Goal: Use online tool/utility: Utilize a website feature to perform a specific function

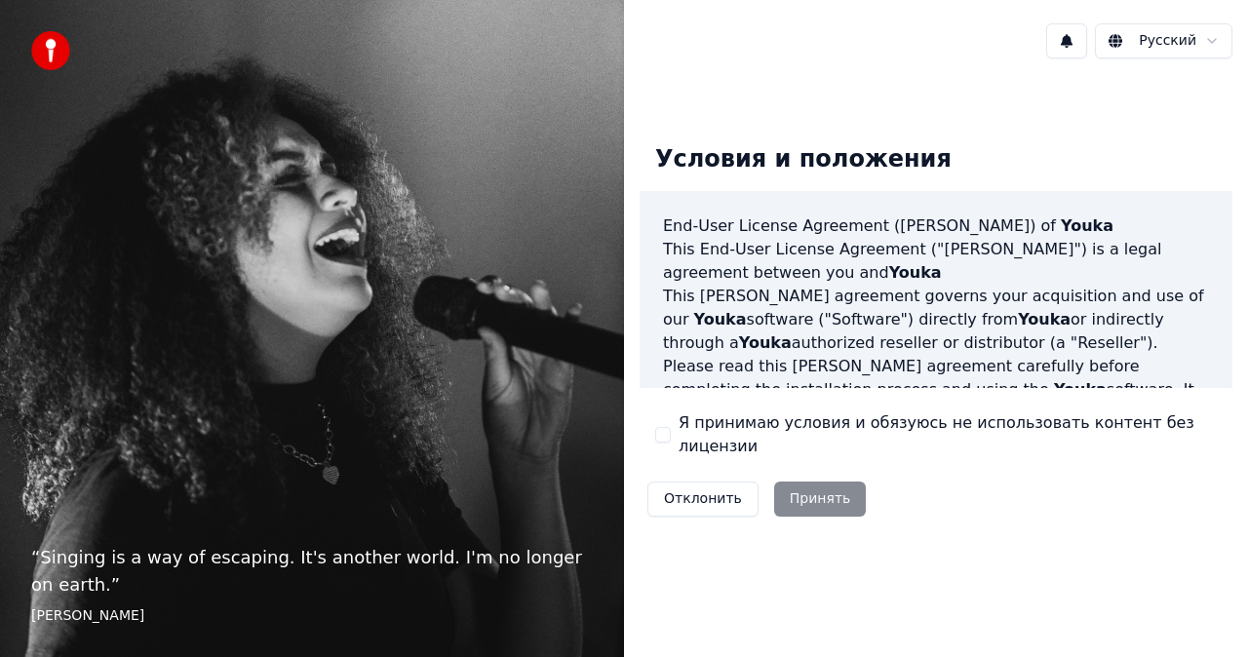
click at [281, 255] on div "“ Singing is a way of escaping. It's another world. I'm no longer on earth. ” […" at bounding box center [312, 328] width 624 height 657
click at [659, 434] on button "Я принимаю условия и обязуюсь не использовать контент без лицензии" at bounding box center [663, 435] width 16 height 16
click at [807, 483] on button "Принять" at bounding box center [820, 499] width 93 height 35
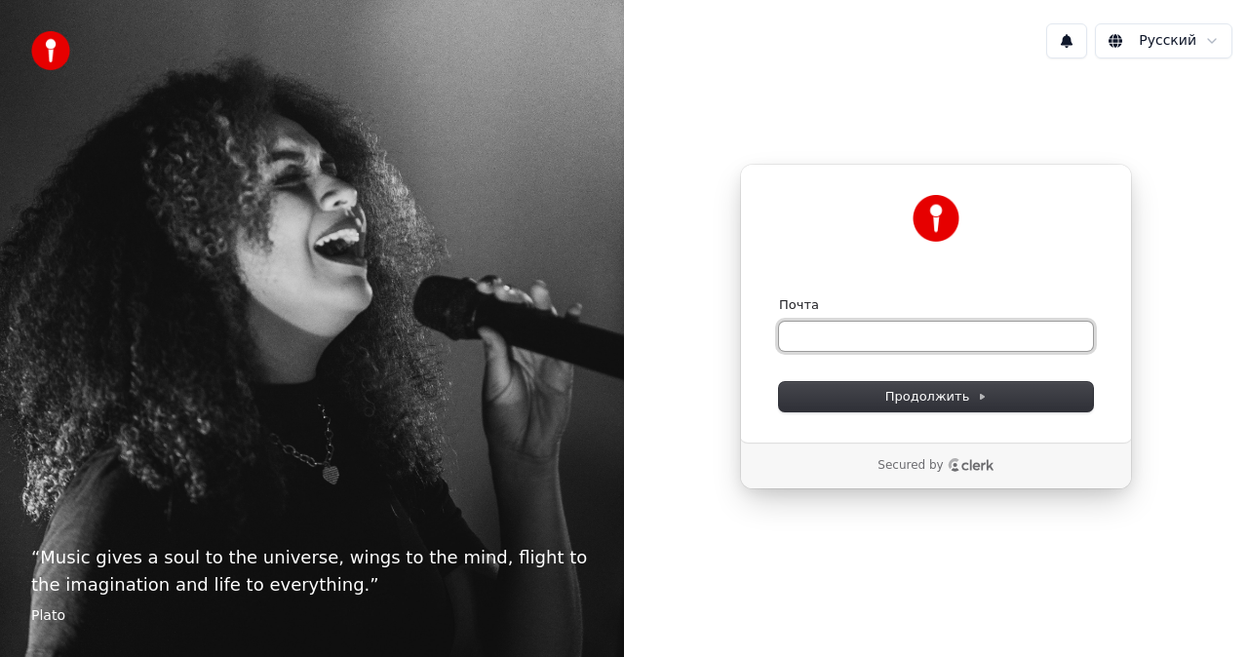
click at [823, 338] on input "Почта" at bounding box center [936, 336] width 314 height 29
type input "*"
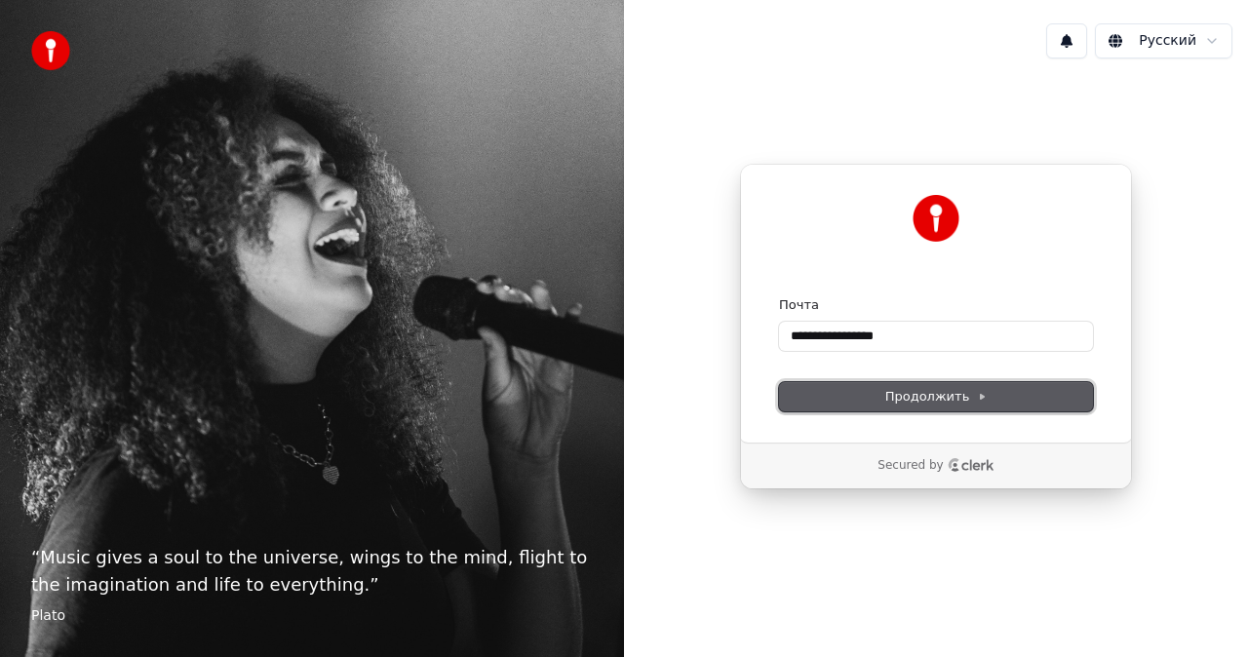
click at [892, 393] on span "Продолжить" at bounding box center [936, 397] width 102 height 18
type input "**********"
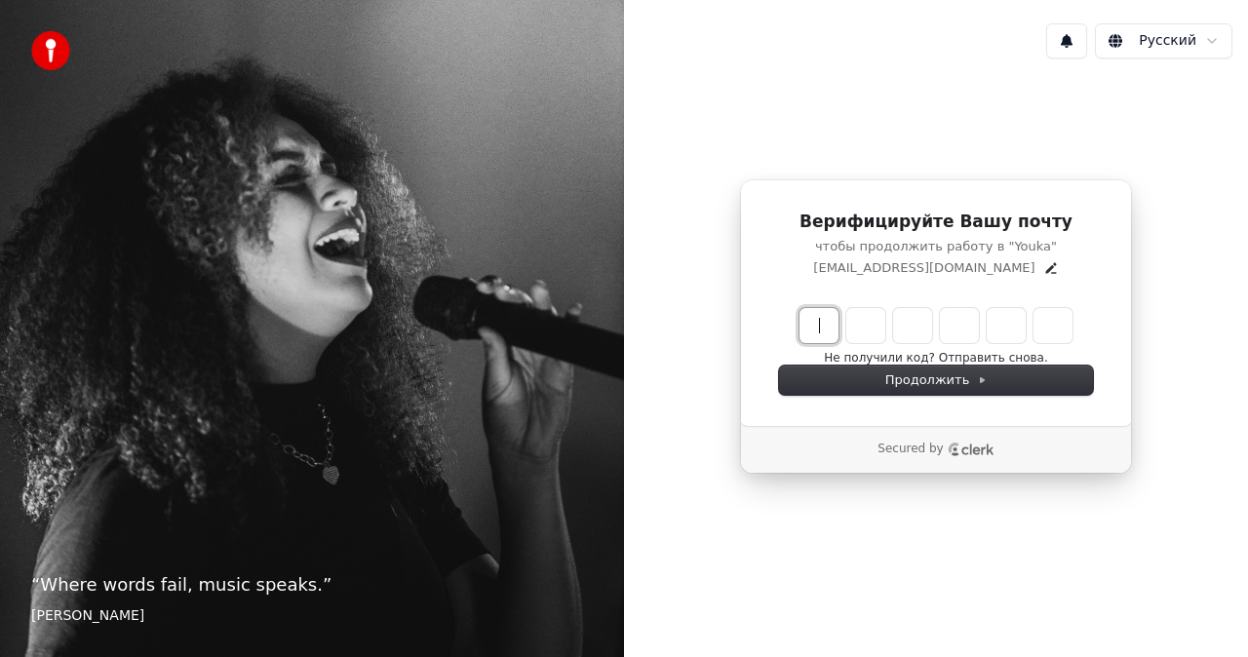
click at [829, 324] on input "Enter verification code" at bounding box center [956, 325] width 312 height 35
type input "******"
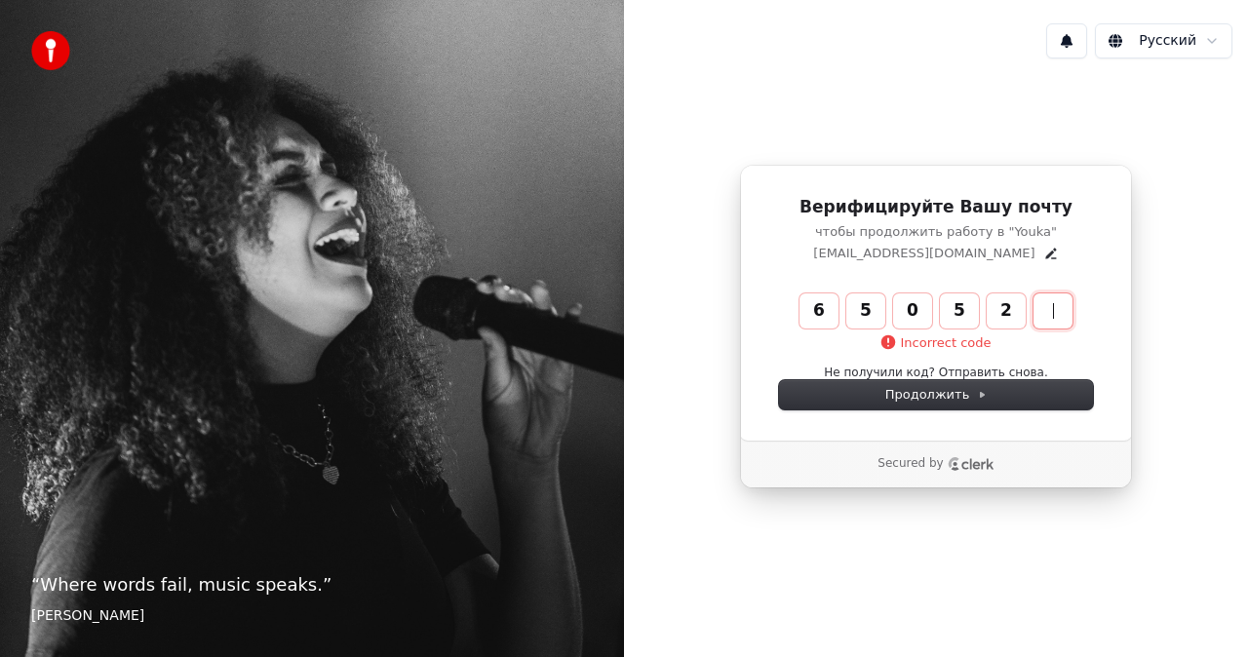
type input "******"
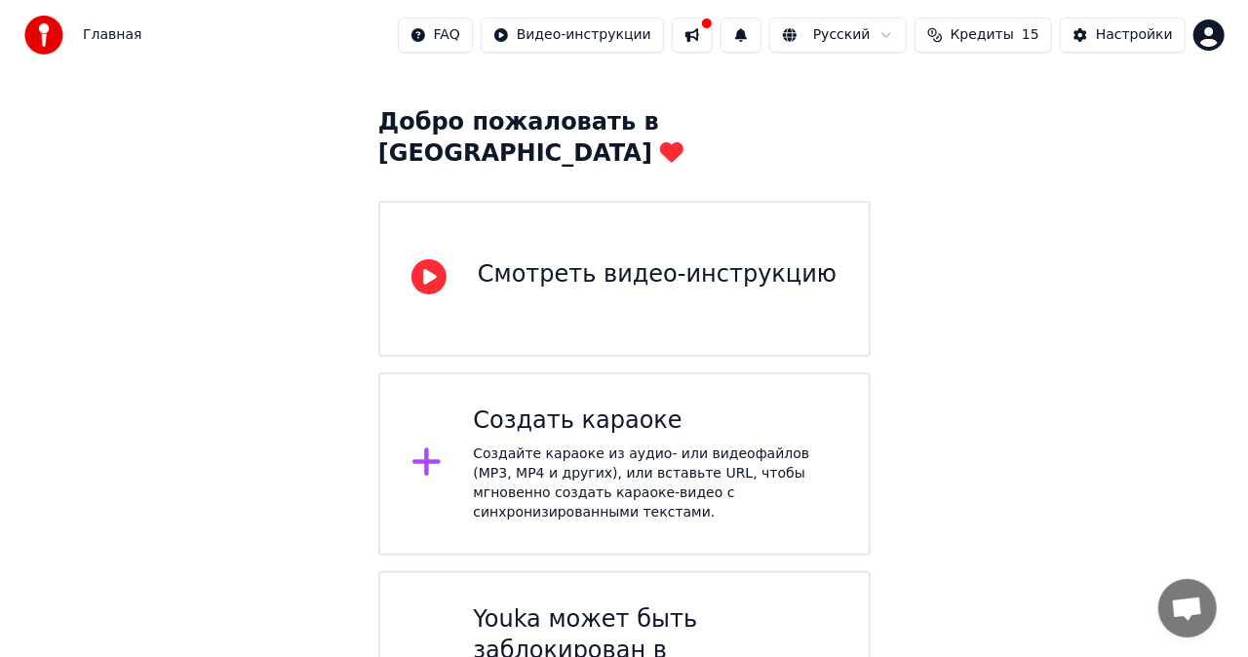
scroll to position [41, 0]
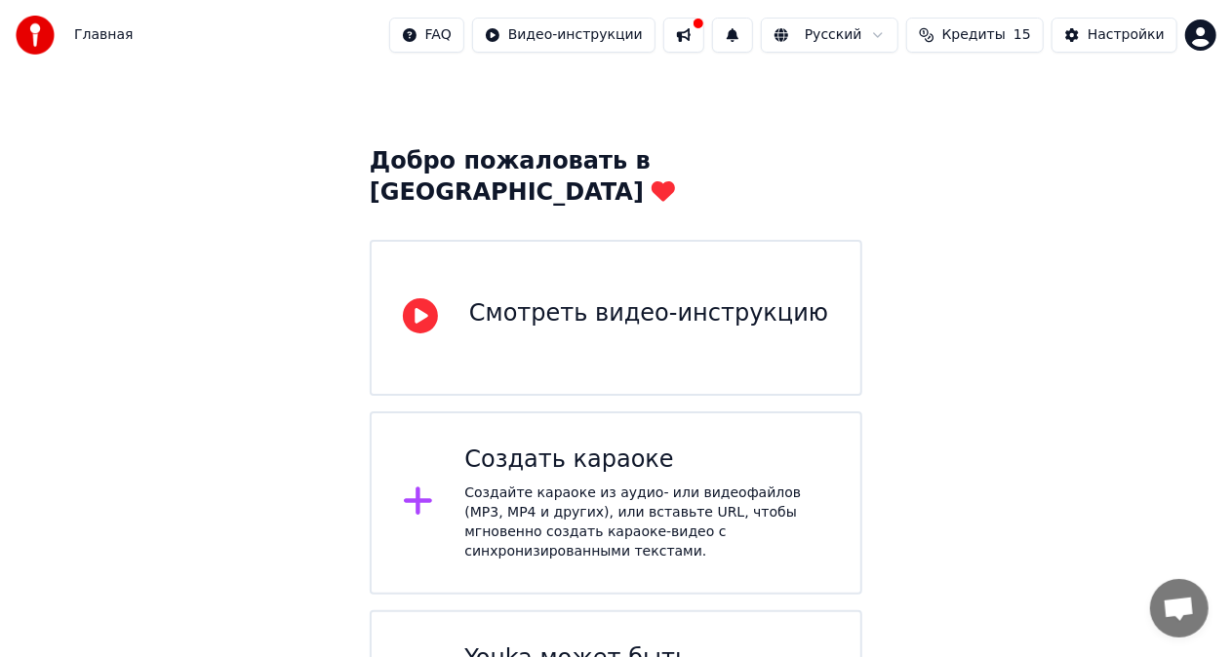
click at [683, 484] on div "Создайте караоке из аудио- или видеофайлов (MP3, MP4 и других), или вставьте UR…" at bounding box center [646, 523] width 365 height 78
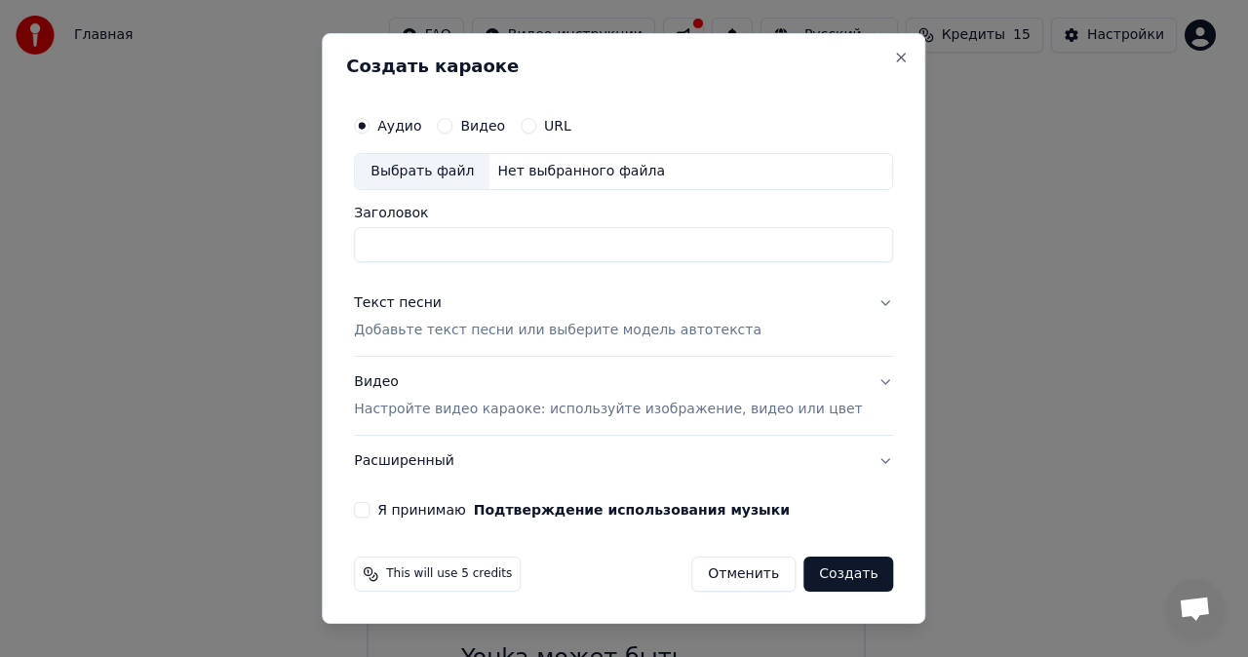
click at [449, 168] on div "Выбрать файл" at bounding box center [422, 171] width 135 height 35
type input "**********"
click at [795, 412] on p "Настройте видео караоке: используйте изображение, видео или цвет" at bounding box center [608, 410] width 508 height 20
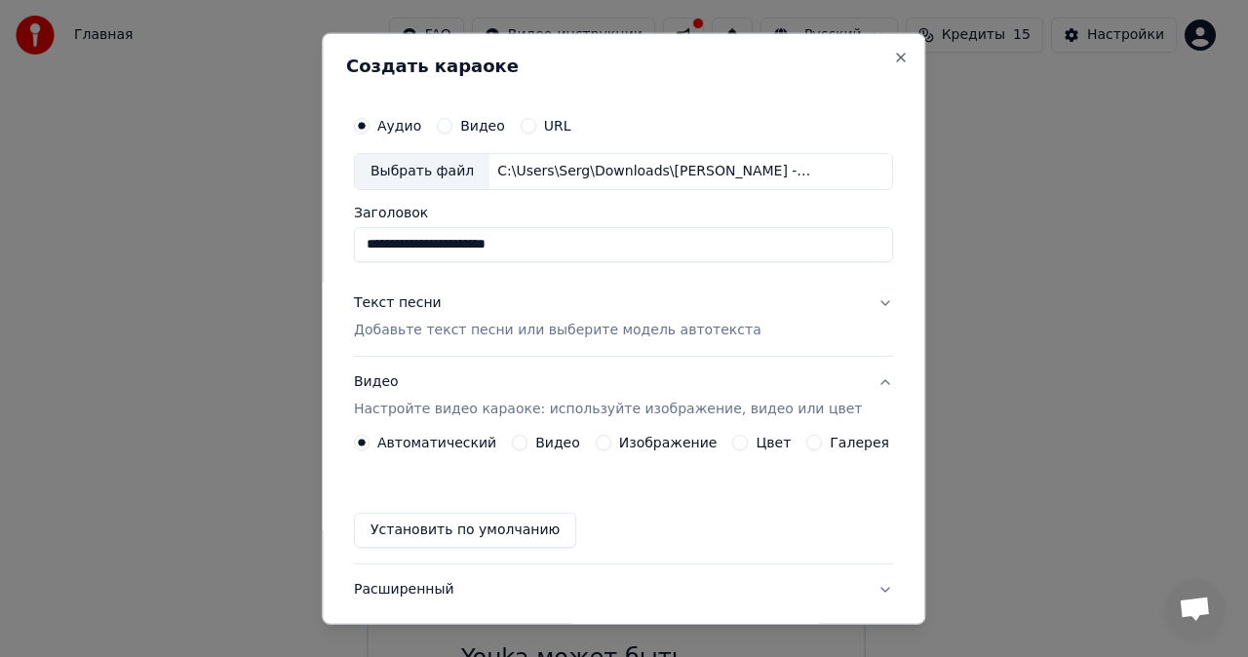
click at [552, 446] on label "Видео" at bounding box center [557, 443] width 45 height 14
click at [528, 446] on button "Видео" at bounding box center [520, 443] width 16 height 16
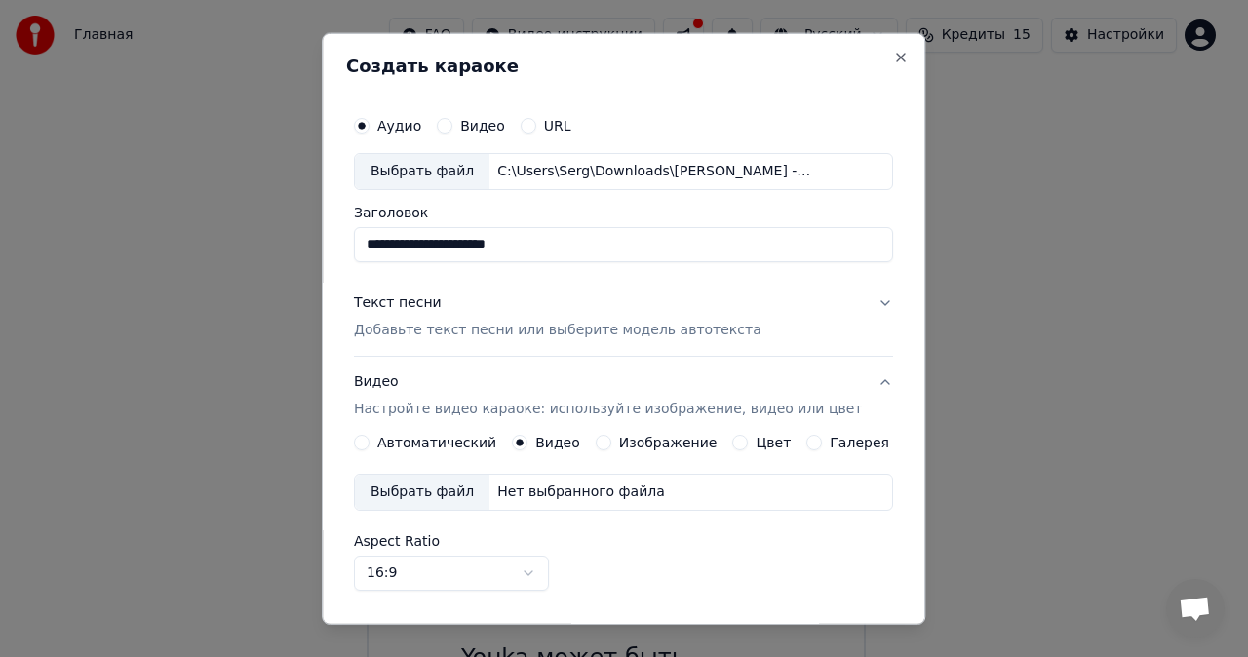
click at [425, 441] on label "Автоматический" at bounding box center [436, 443] width 119 height 14
click at [370, 441] on button "Автоматический" at bounding box center [362, 443] width 16 height 16
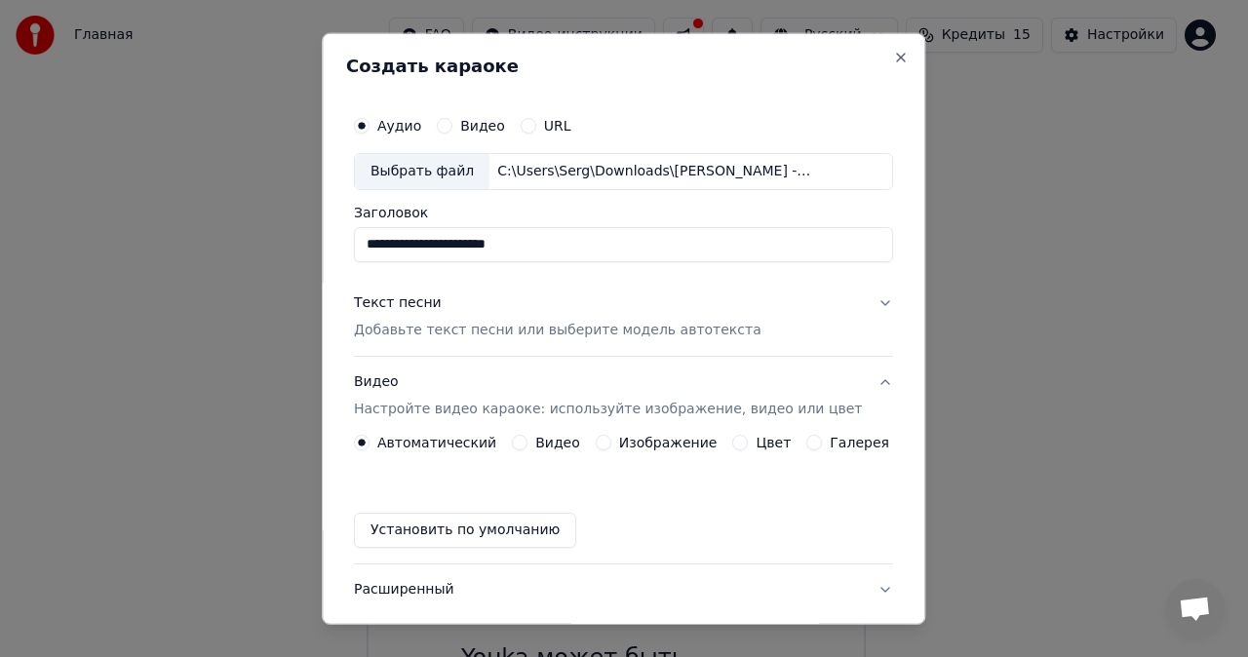
click at [383, 525] on button "Установить по умолчанию" at bounding box center [465, 530] width 222 height 35
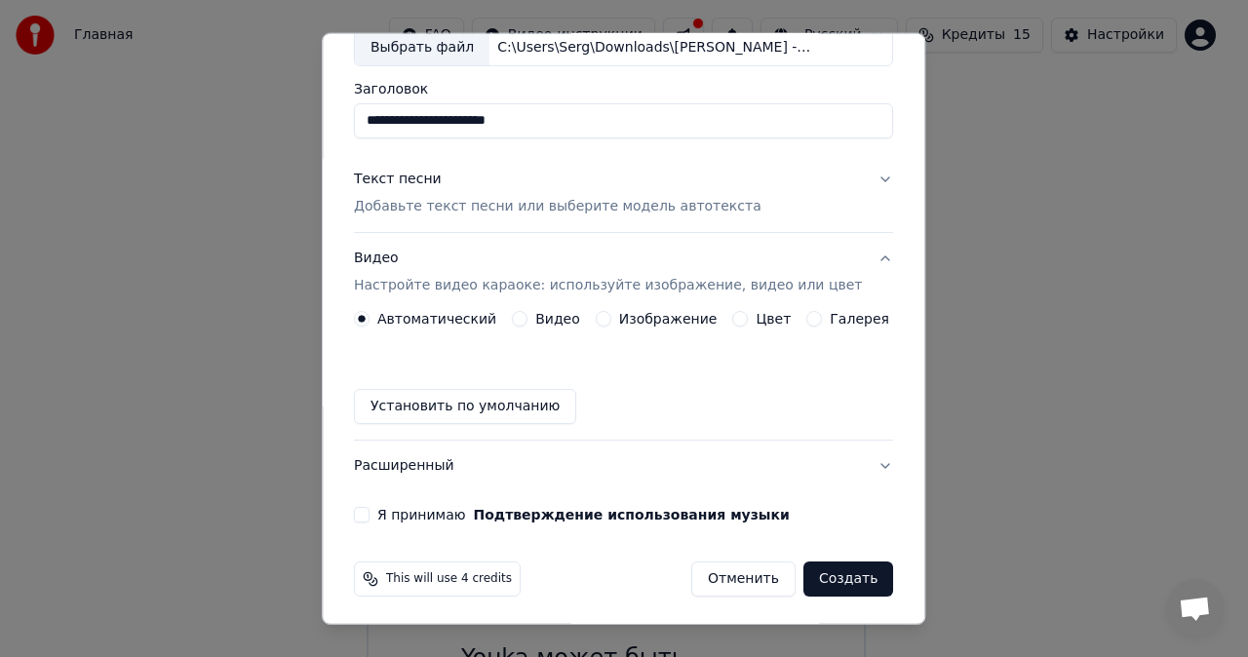
scroll to position [126, 0]
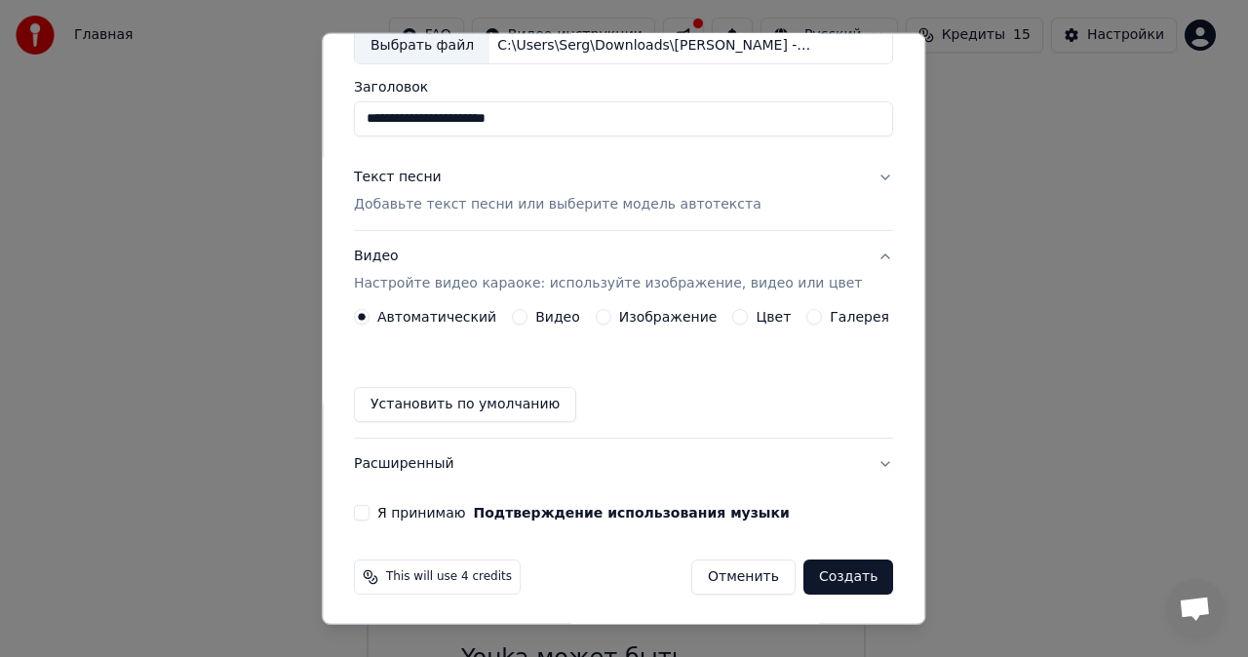
click at [370, 507] on button "Я принимаю Подтверждение использования музыки" at bounding box center [362, 513] width 16 height 16
click at [850, 174] on button "Текст песни Добавьте текст песни или выберите модель автотекста" at bounding box center [623, 191] width 539 height 78
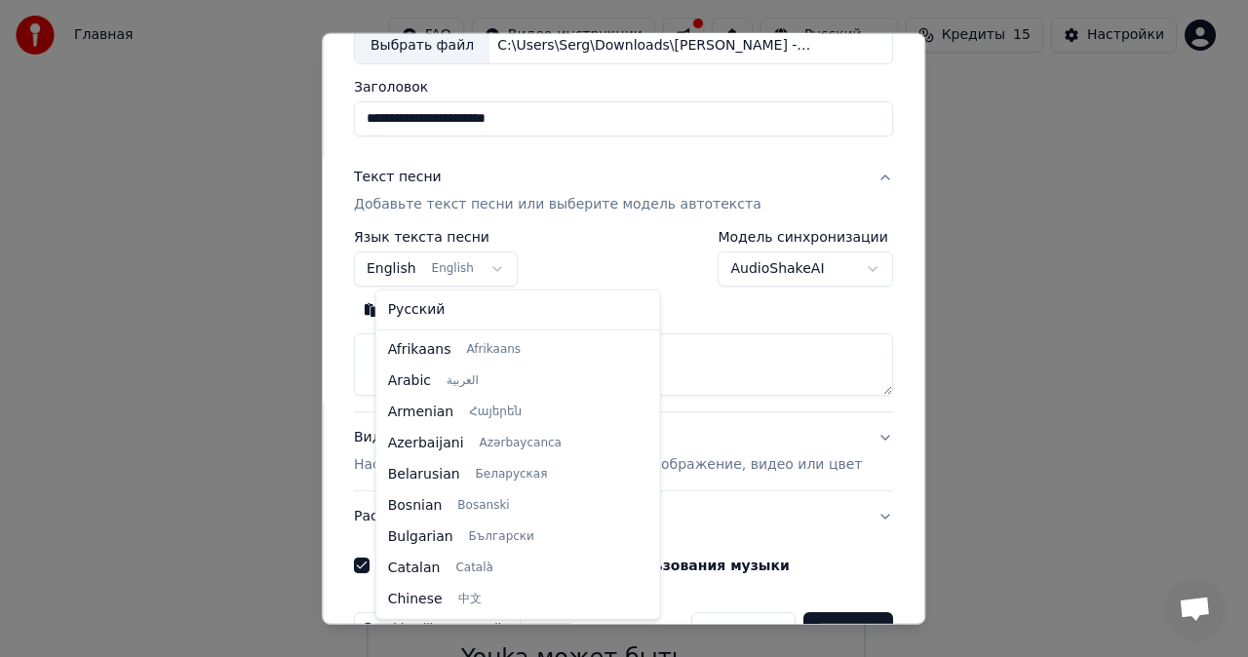
click at [500, 267] on body "**********" at bounding box center [616, 398] width 1232 height 878
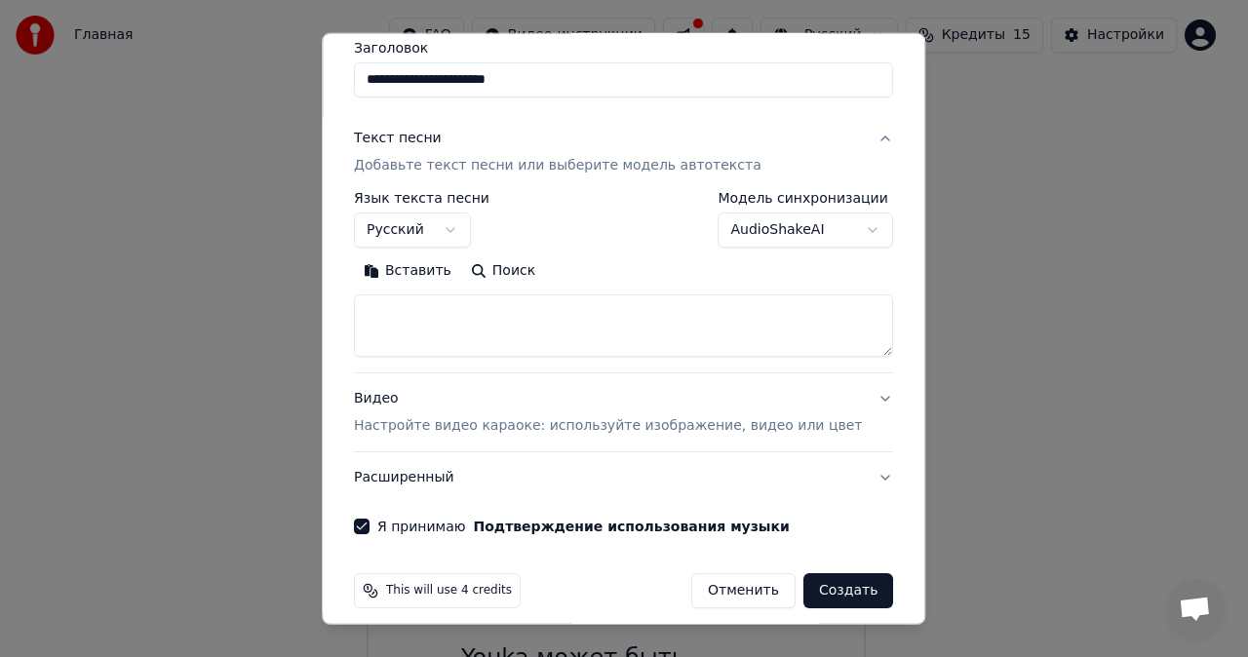
scroll to position [178, 0]
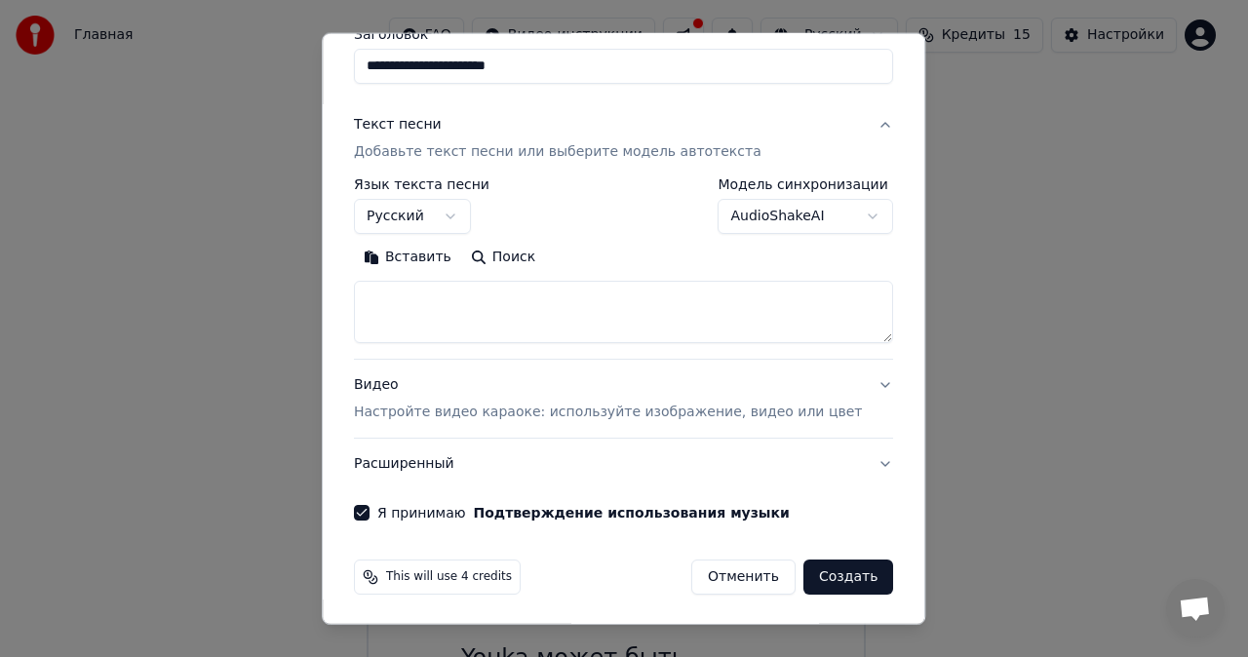
click at [812, 568] on button "Создать" at bounding box center [848, 577] width 90 height 35
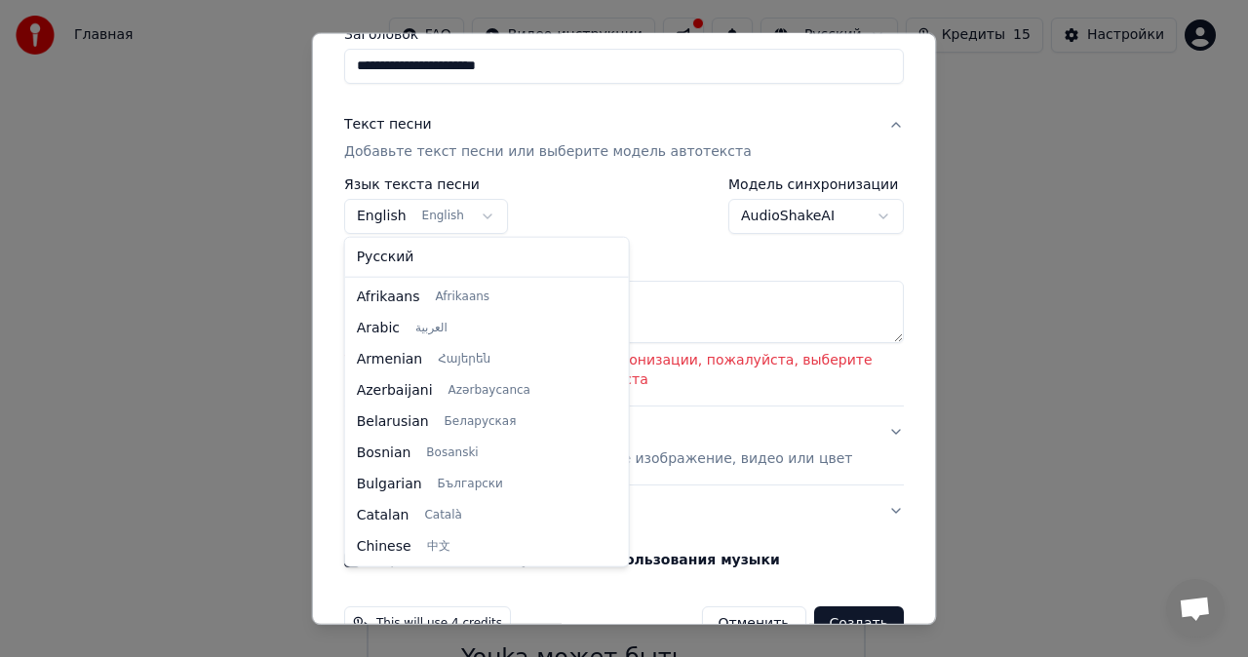
scroll to position [156, 0]
click at [373, 205] on body "**********" at bounding box center [616, 398] width 1232 height 878
select select "**"
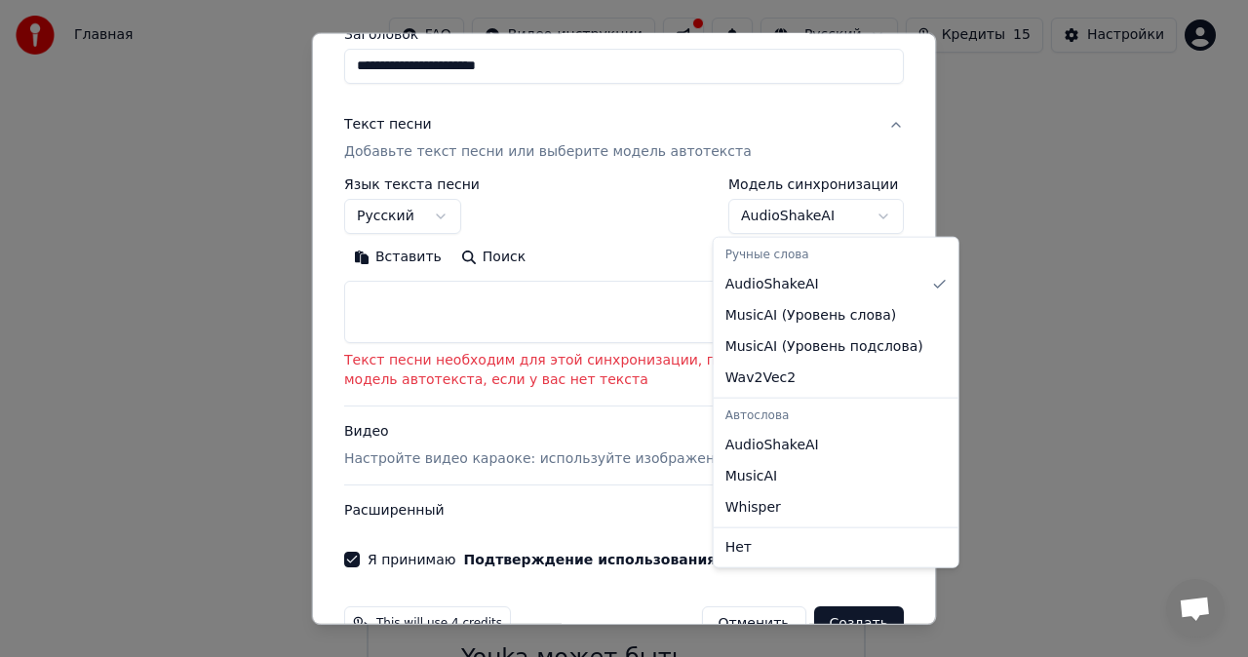
click at [865, 215] on body "**********" at bounding box center [616, 398] width 1232 height 878
click at [775, 256] on div "Ручные слова" at bounding box center [836, 255] width 237 height 27
click at [736, 411] on div "Автослова" at bounding box center [836, 416] width 237 height 27
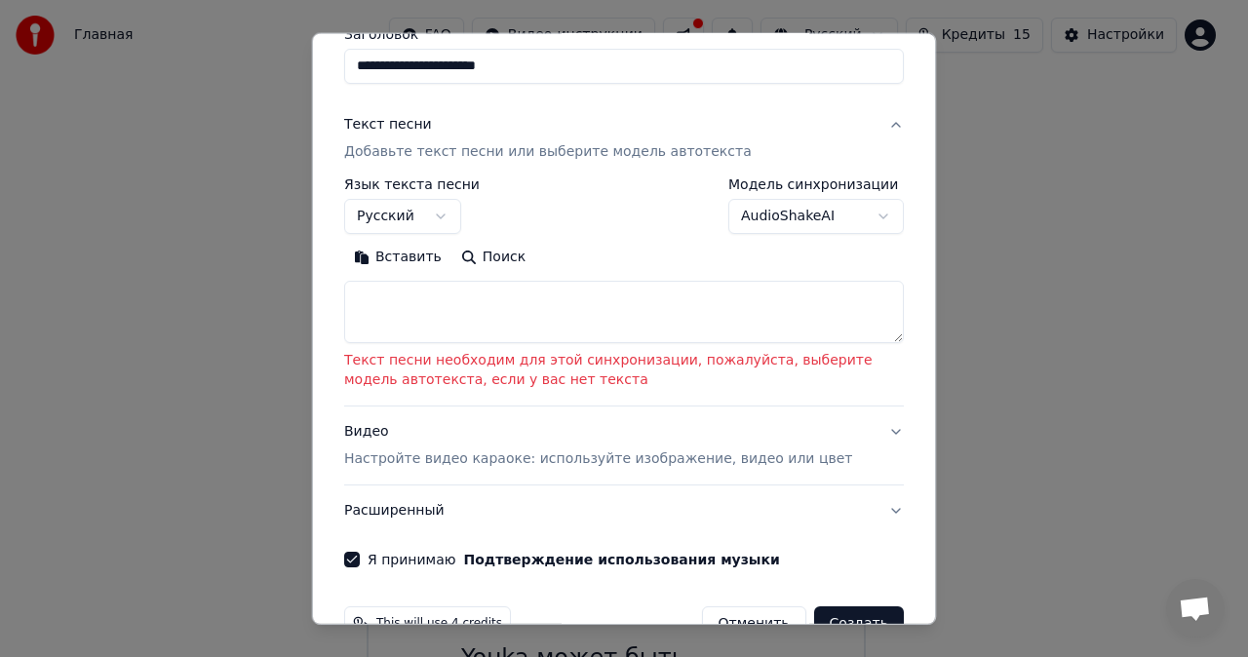
click at [507, 313] on textarea at bounding box center [624, 312] width 560 height 62
click at [477, 254] on button "Поиск" at bounding box center [493, 257] width 84 height 31
click at [390, 307] on textarea at bounding box center [624, 312] width 560 height 62
paste textarea "**********"
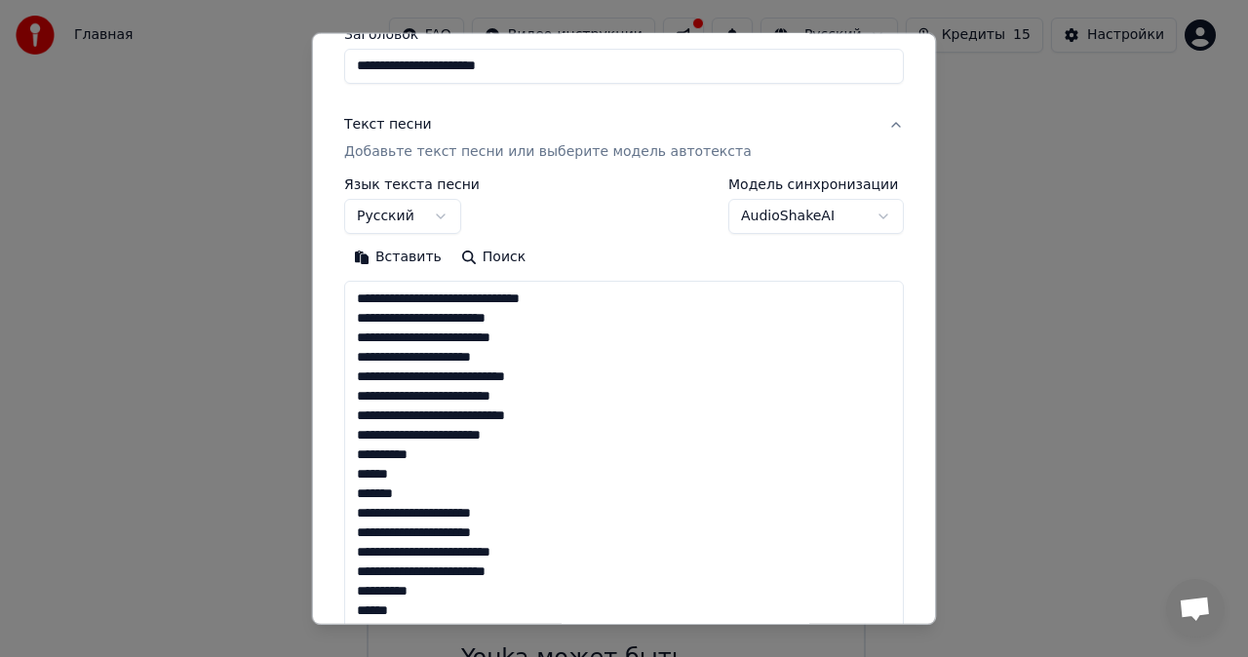
scroll to position [433, 0]
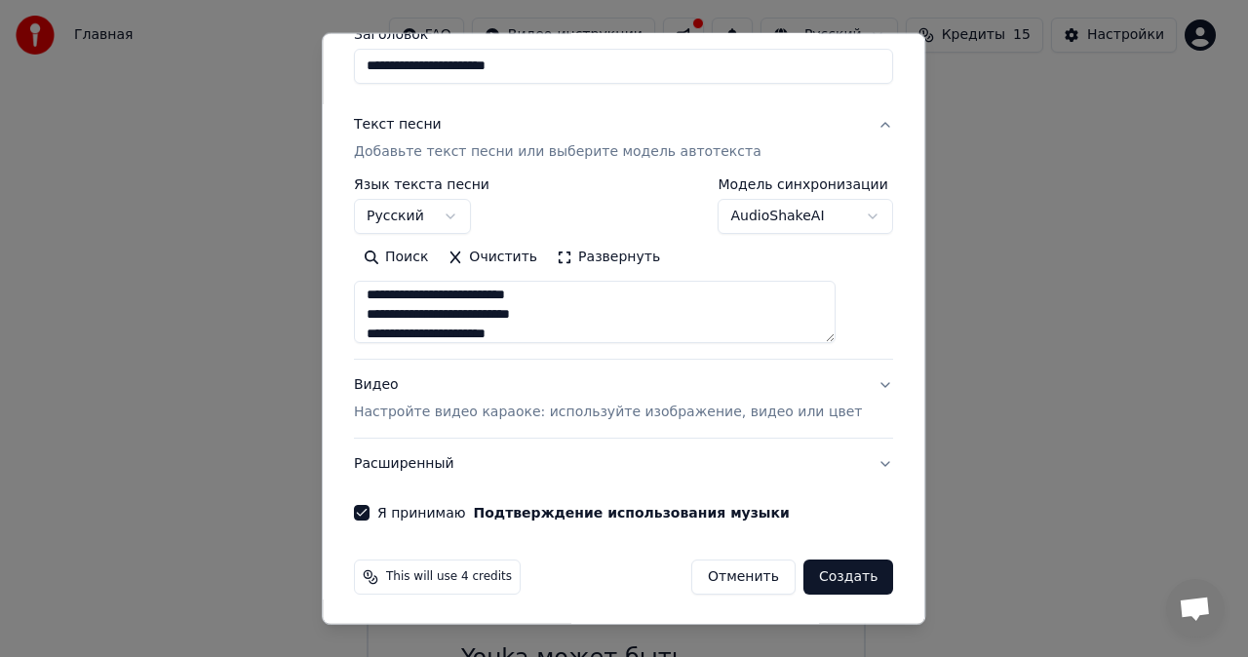
type textarea "**********"
click at [811, 567] on button "Создать" at bounding box center [848, 577] width 90 height 35
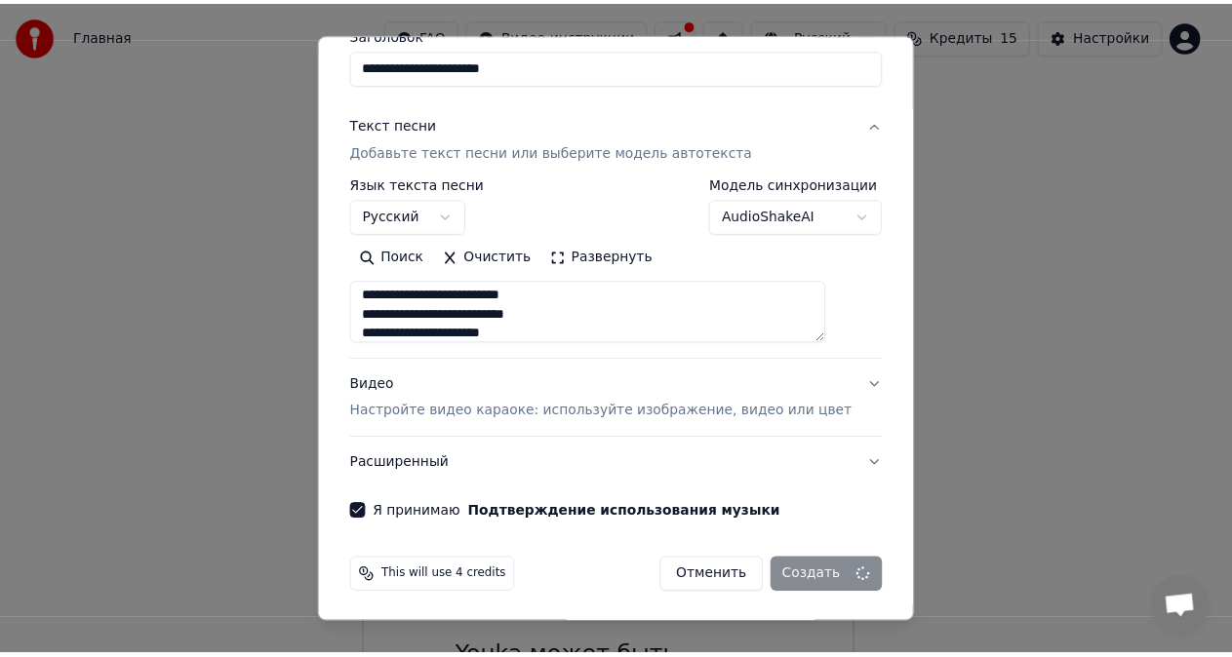
scroll to position [27, 0]
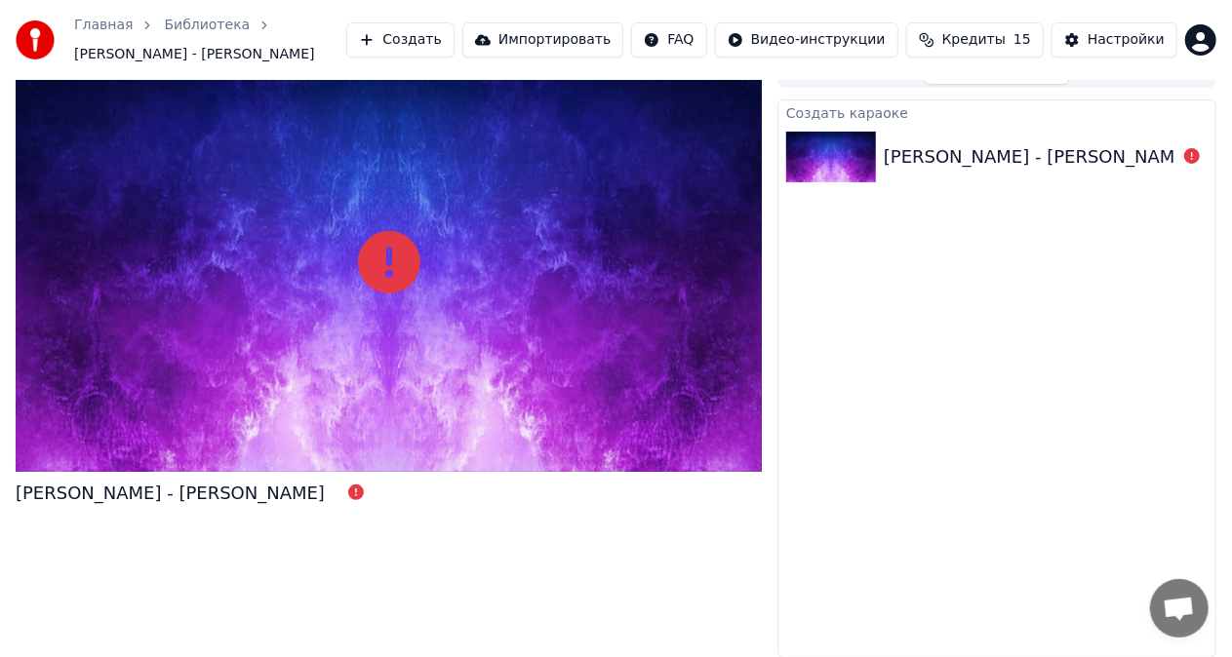
click at [924, 160] on div "Юрий Антонов - Анастасия" at bounding box center [1037, 156] width 309 height 27
click at [831, 144] on img at bounding box center [831, 157] width 90 height 51
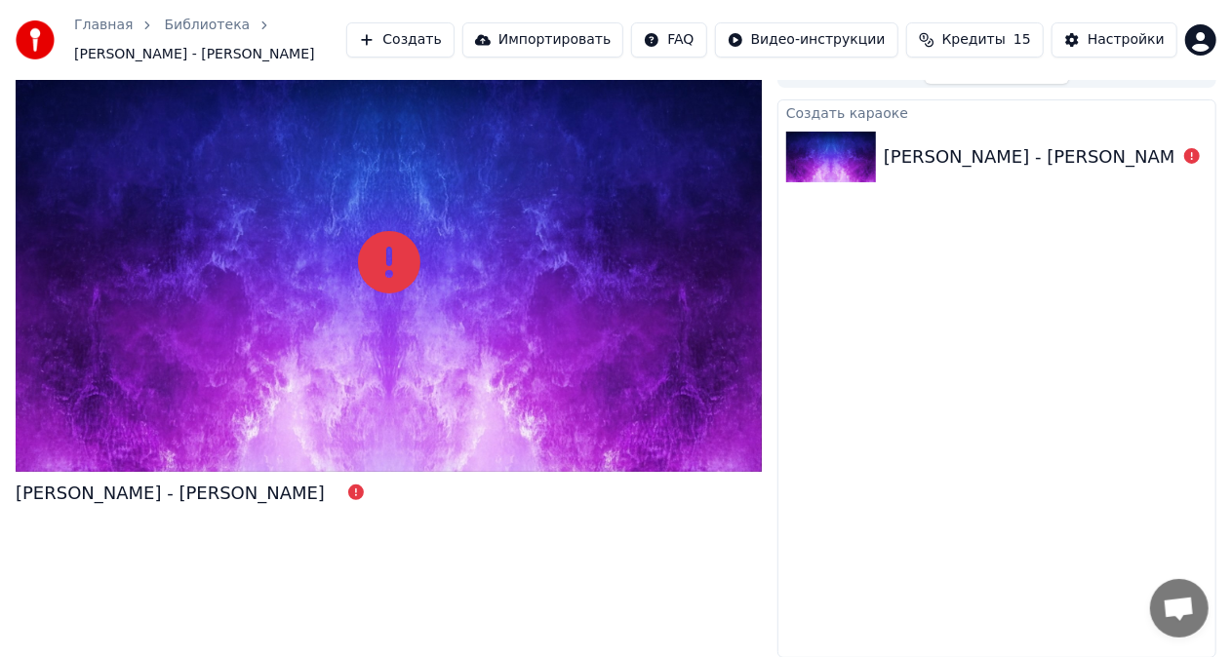
click at [831, 144] on img at bounding box center [831, 157] width 90 height 51
click at [1059, 153] on div "Юрий Антонов - Анастасия" at bounding box center [1037, 156] width 309 height 27
click at [1187, 151] on icon at bounding box center [1192, 156] width 16 height 16
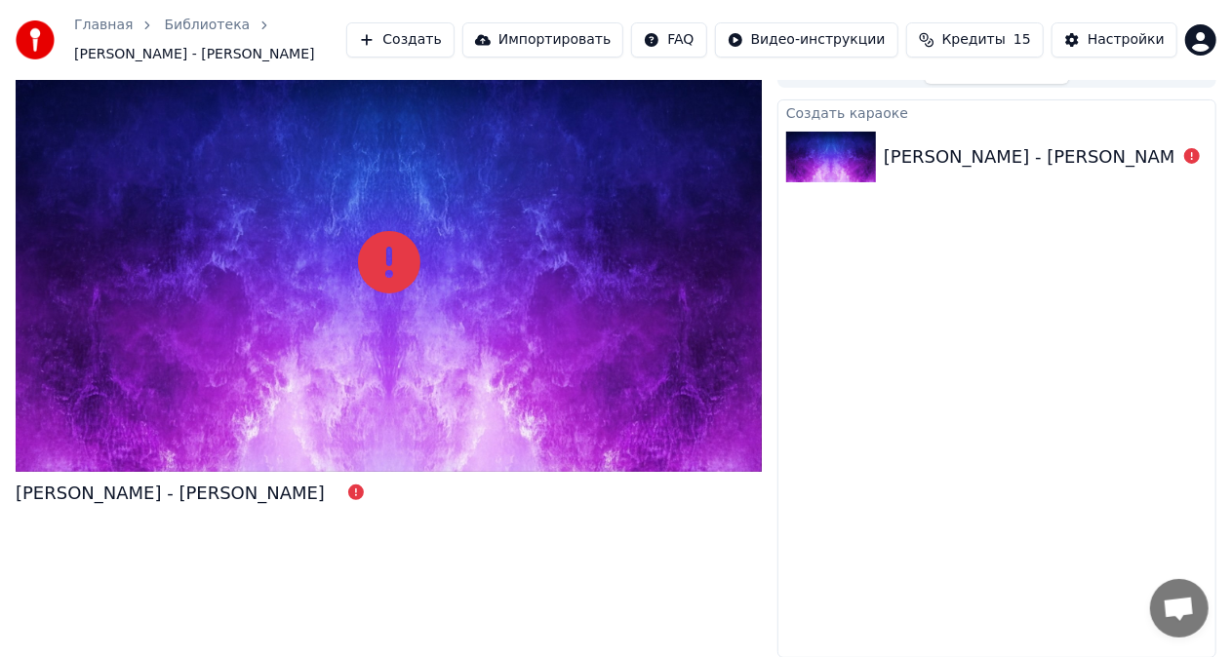
click at [119, 491] on div "Юрий Антонов - Анастасия" at bounding box center [170, 493] width 309 height 27
click at [387, 265] on icon at bounding box center [389, 262] width 62 height 62
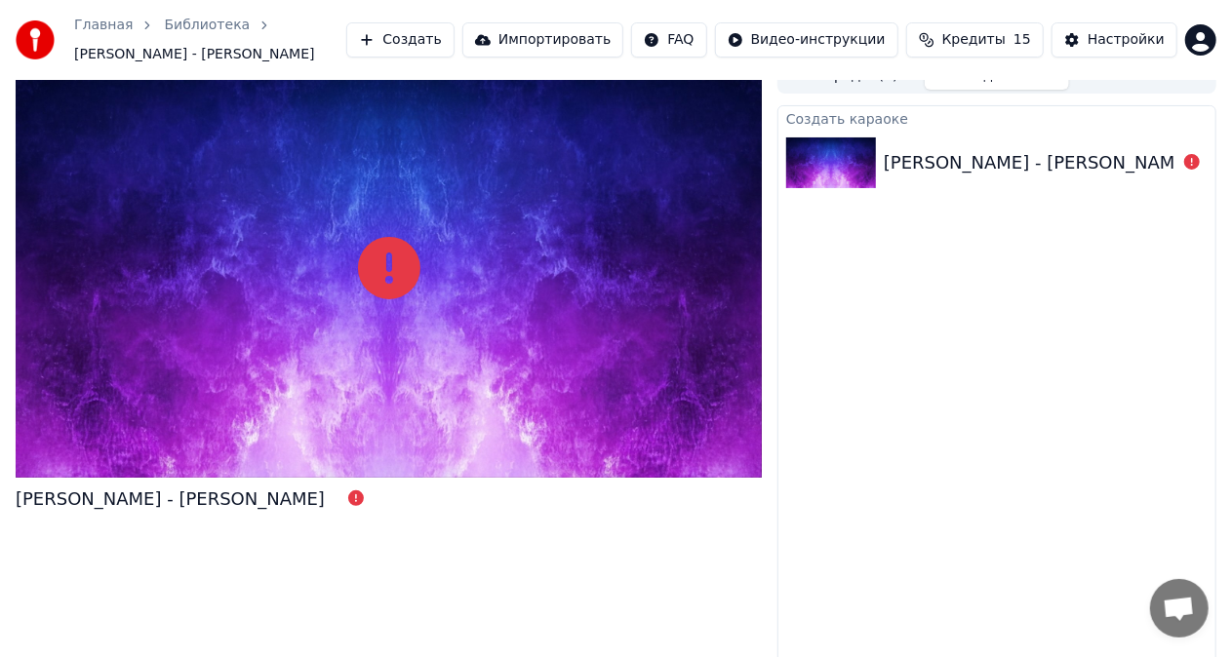
click at [836, 176] on img at bounding box center [831, 162] width 90 height 51
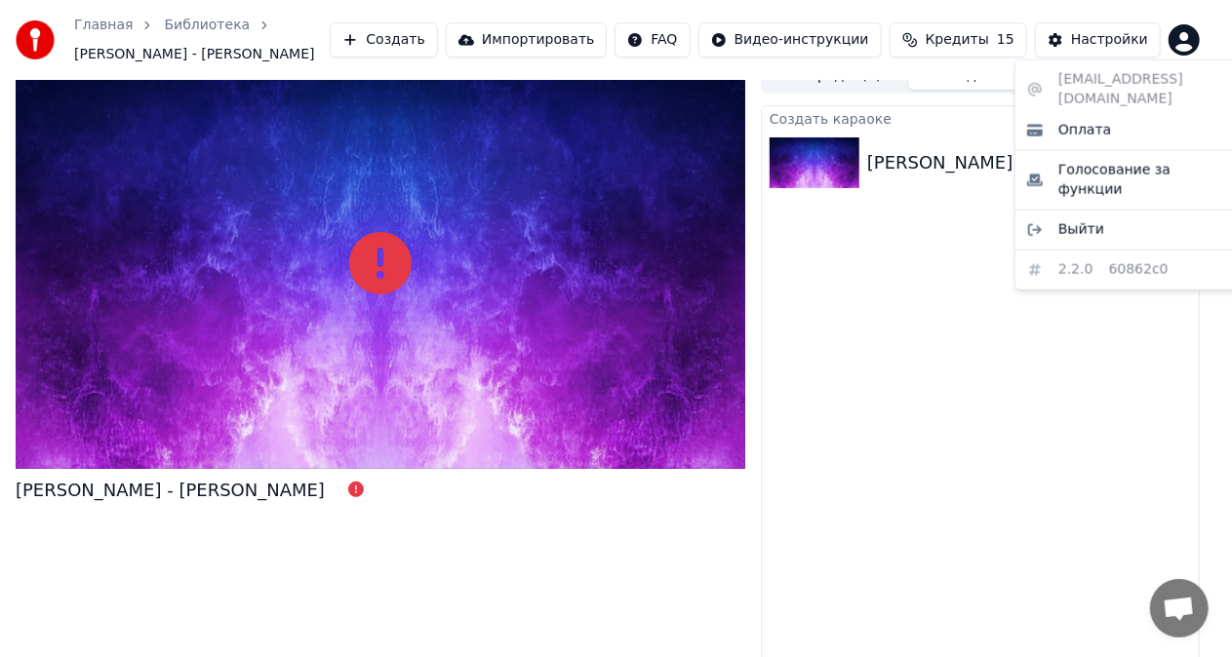
click at [1199, 34] on html "Главная Библиотека Юрий Антонов - Анастасия Создать Импортировать FAQ Видео-инс…" at bounding box center [616, 307] width 1232 height 657
click at [966, 357] on html "Главная Библиотека Юрий Антонов - Анастасия Создать Импортировать FAQ Видео-инс…" at bounding box center [616, 307] width 1232 height 657
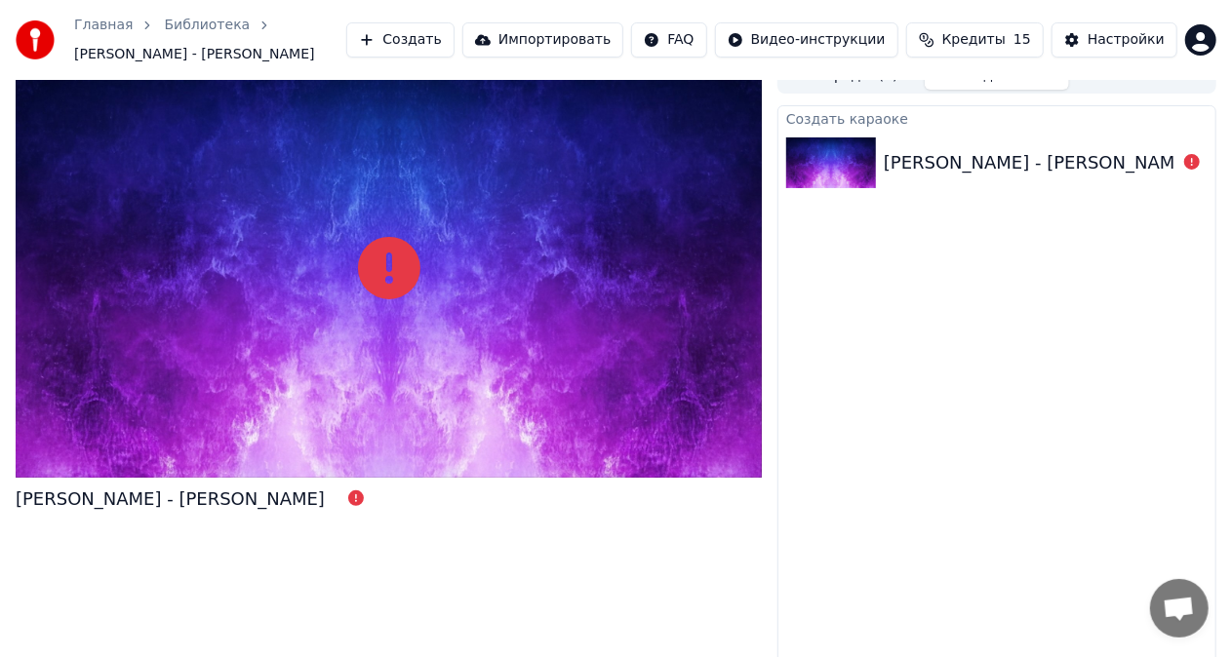
click at [908, 164] on div "Юрий Антонов - Анастасия" at bounding box center [1037, 162] width 309 height 27
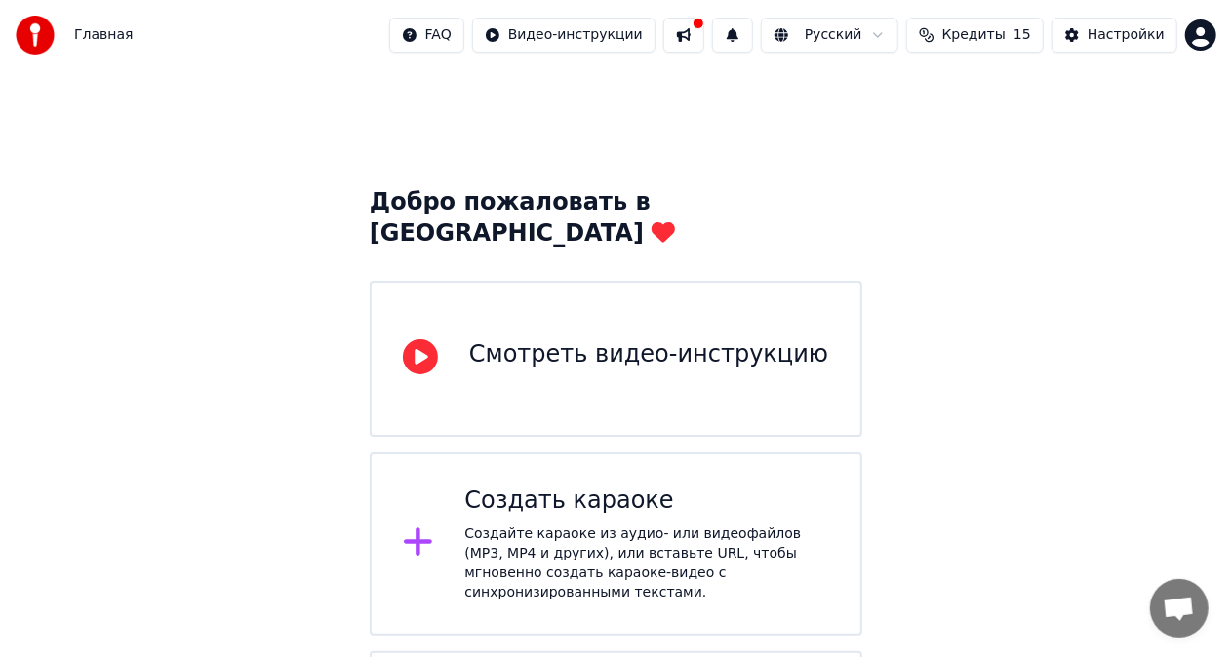
click at [569, 339] on div "Смотреть видео-инструкцию" at bounding box center [648, 354] width 359 height 31
